Goal: Transaction & Acquisition: Subscribe to service/newsletter

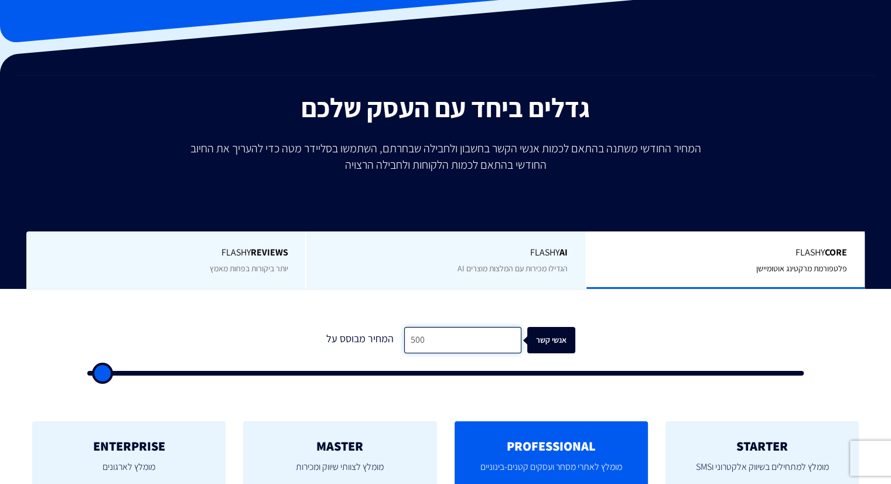
click at [426, 337] on input "500" at bounding box center [462, 340] width 117 height 26
type input "1"
type input "500"
type input "10"
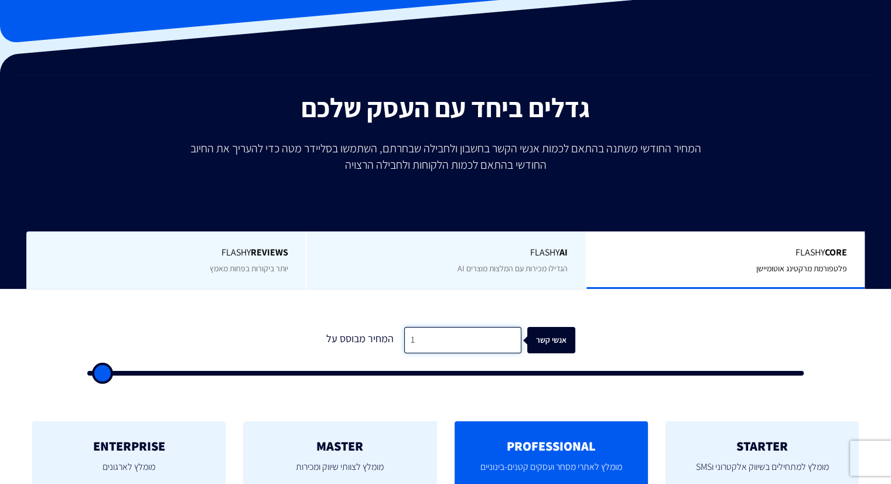
type input "500"
type input "100"
type input "500"
type input "1,000"
type input "1000"
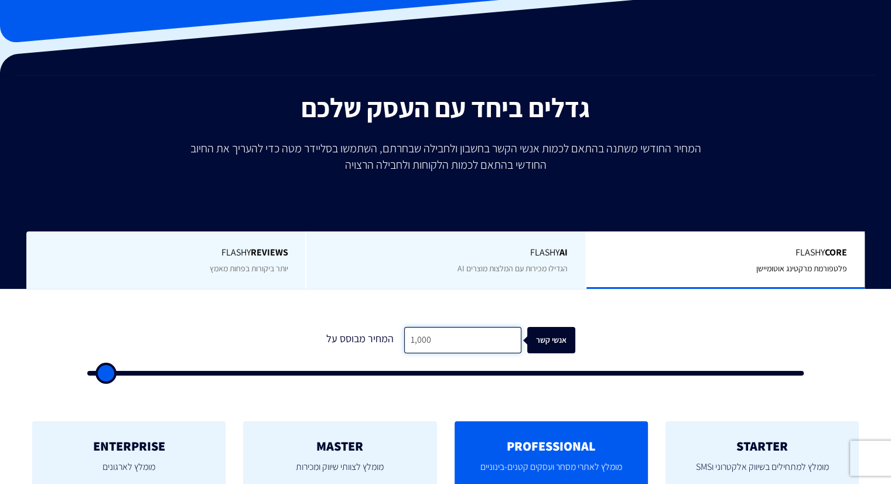
type input "10,000"
type input "10000"
type input "100,000"
type input "100000"
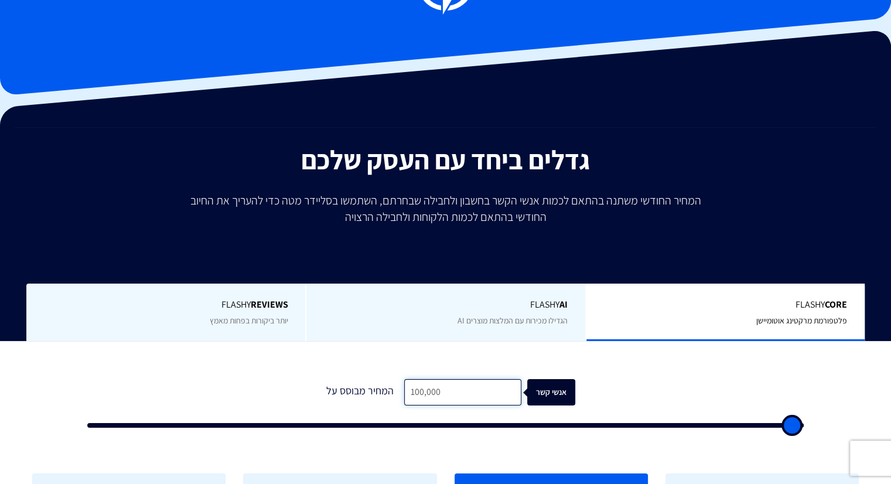
scroll to position [59, 0]
